Goal: Navigation & Orientation: Go to known website

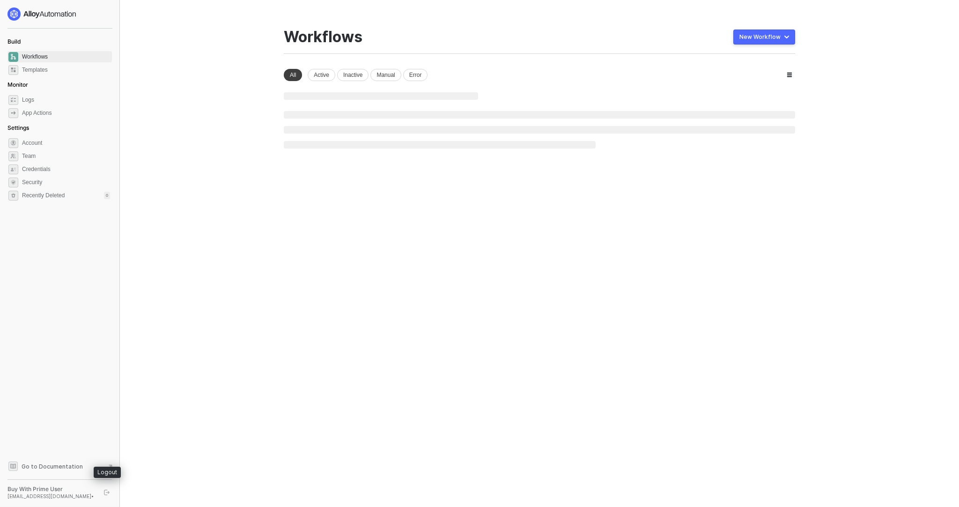
click at [109, 487] on button "button" at bounding box center [106, 492] width 11 height 11
